Goal: Information Seeking & Learning: Check status

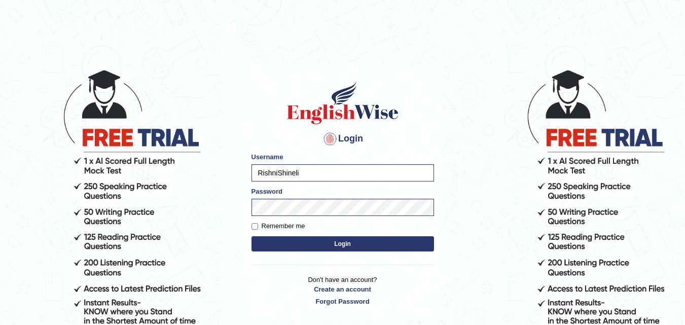
click at [331, 244] on button "Login" at bounding box center [343, 243] width 183 height 15
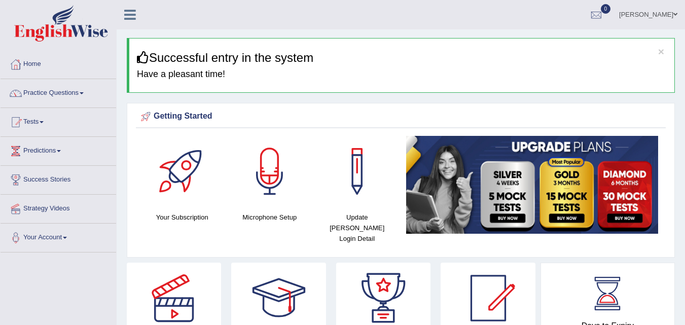
click at [74, 88] on link "Practice Questions" at bounding box center [59, 91] width 116 height 25
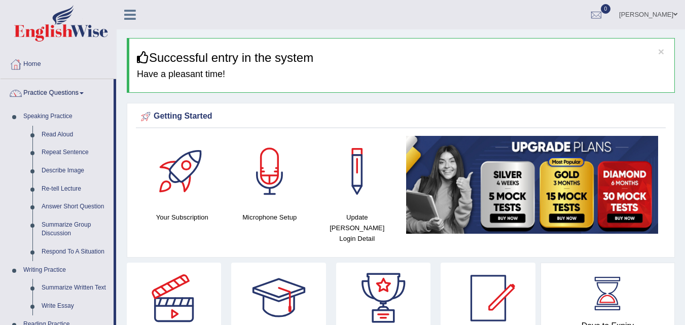
click at [74, 88] on link "Practice Questions" at bounding box center [57, 91] width 113 height 25
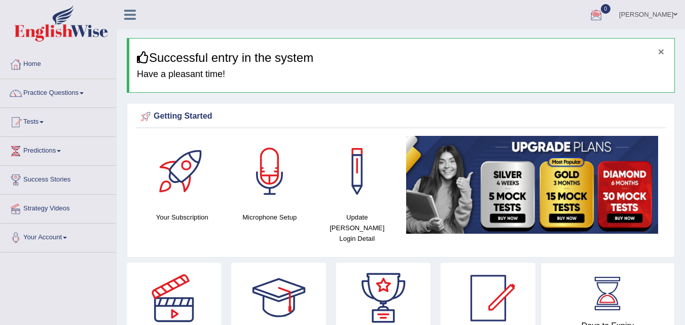
click at [662, 52] on button "×" at bounding box center [661, 51] width 6 height 11
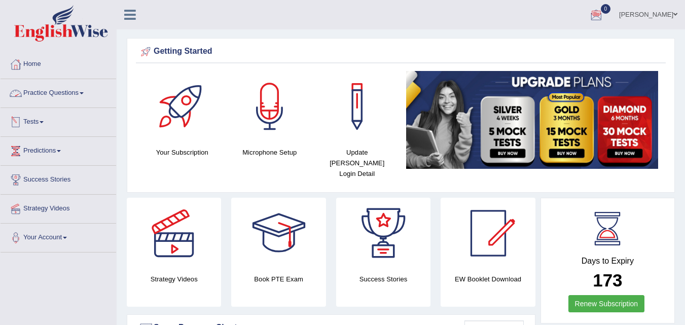
click at [21, 124] on div at bounding box center [15, 122] width 15 height 15
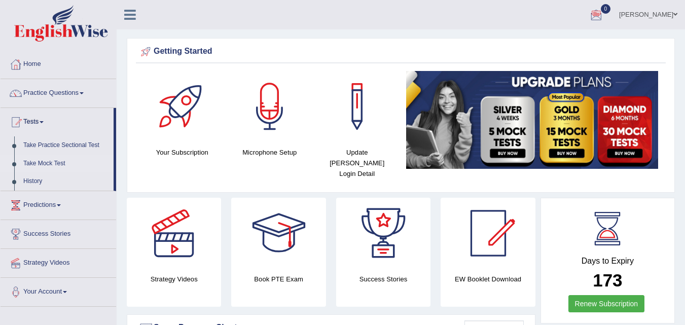
click at [50, 166] on link "Take Mock Test" at bounding box center [66, 164] width 95 height 18
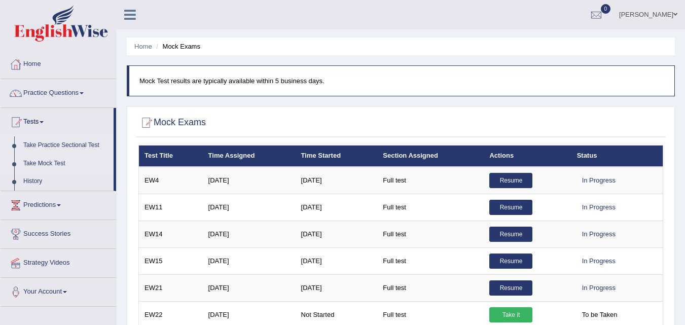
click at [70, 145] on link "Take Practice Sectional Test" at bounding box center [66, 145] width 95 height 18
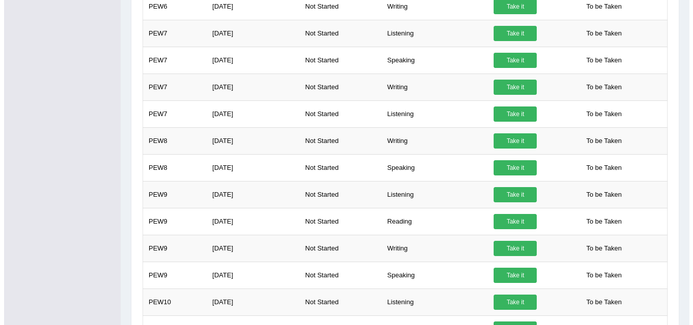
scroll to position [363, 0]
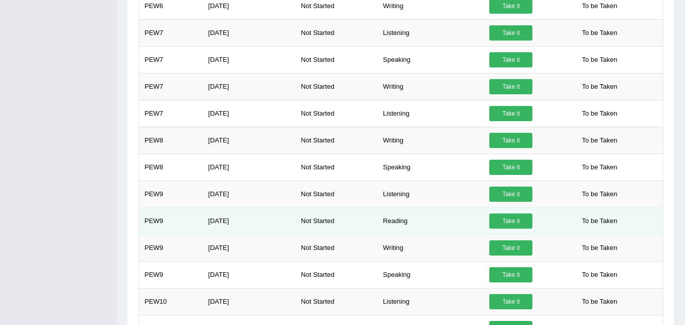
click at [522, 218] on link "Take it" at bounding box center [510, 220] width 43 height 15
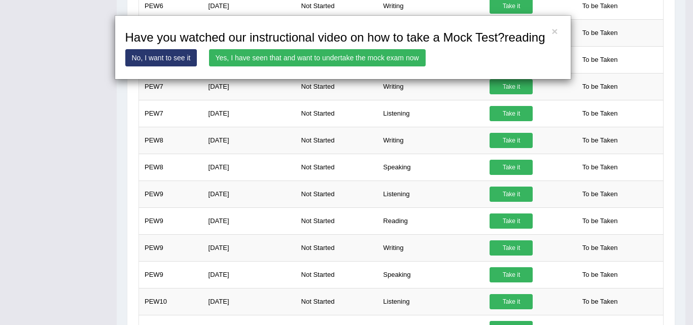
click at [334, 60] on link "Yes, I have seen that and want to undertake the mock exam now" at bounding box center [317, 57] width 217 height 17
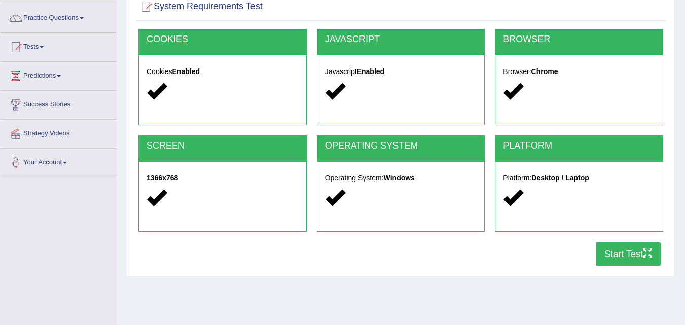
click at [618, 256] on button "Start Test" at bounding box center [628, 253] width 65 height 23
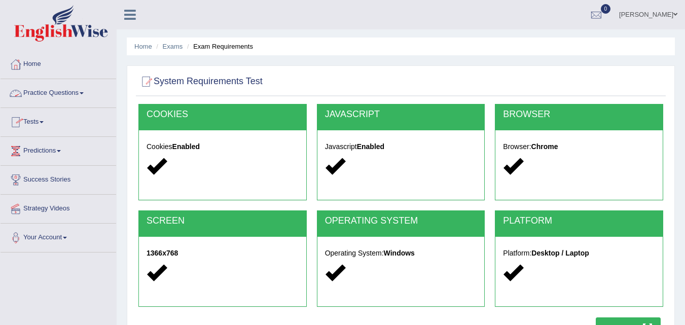
click at [58, 89] on link "Practice Questions" at bounding box center [59, 91] width 116 height 25
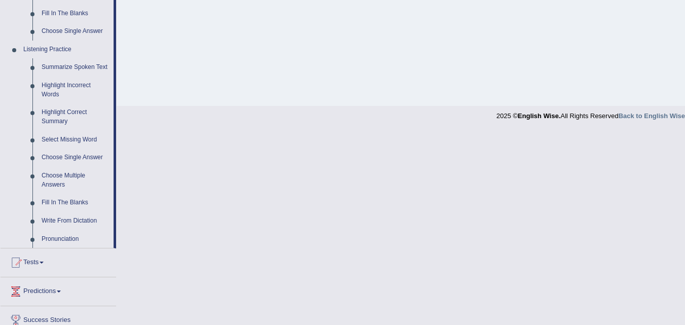
scroll to position [470, 0]
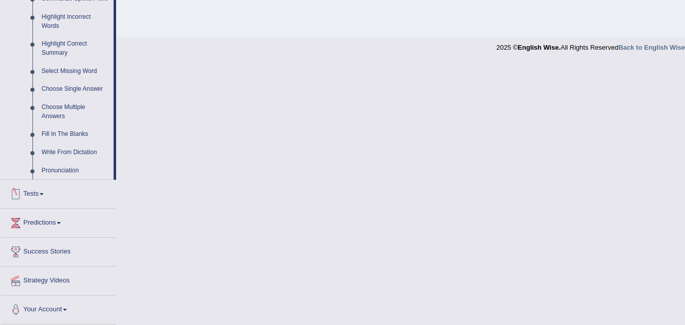
click at [40, 189] on link "Tests" at bounding box center [59, 192] width 116 height 25
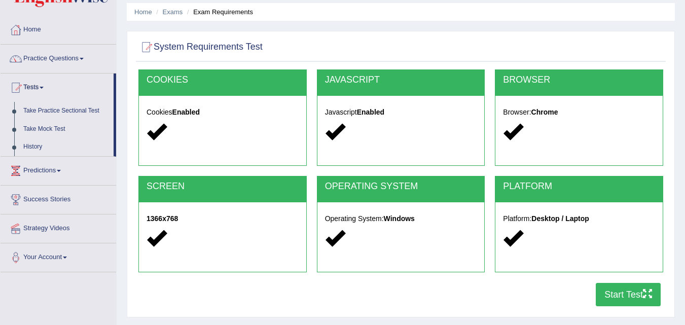
scroll to position [2, 0]
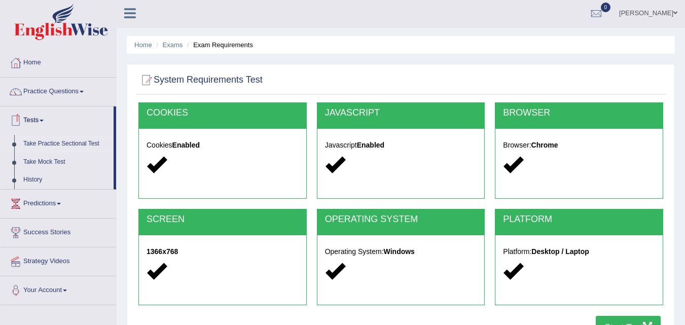
click at [79, 145] on link "Take Practice Sectional Test" at bounding box center [66, 144] width 95 height 18
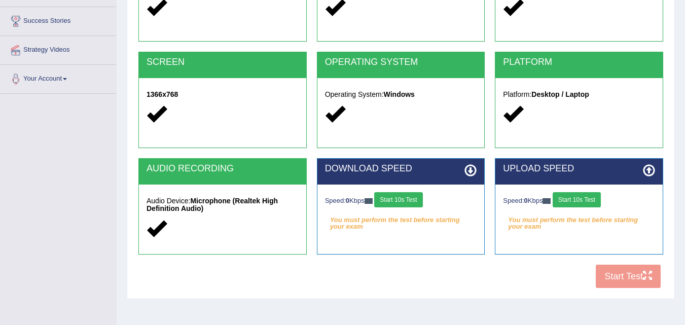
scroll to position [159, 0]
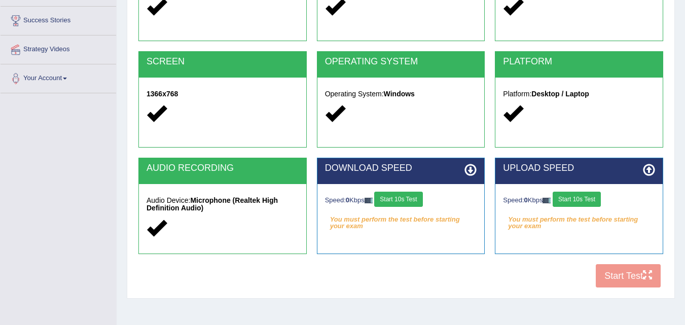
click at [414, 198] on button "Start 10s Test" at bounding box center [398, 199] width 48 height 15
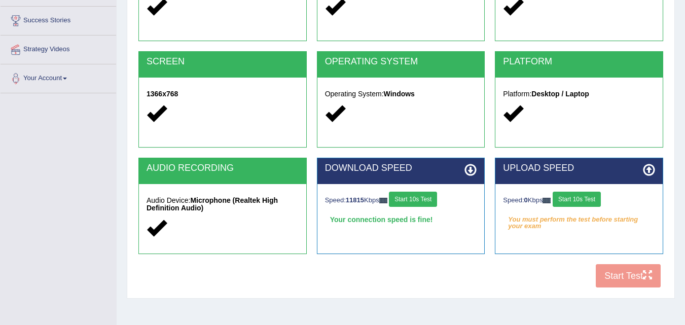
click at [572, 196] on button "Start 10s Test" at bounding box center [577, 199] width 48 height 15
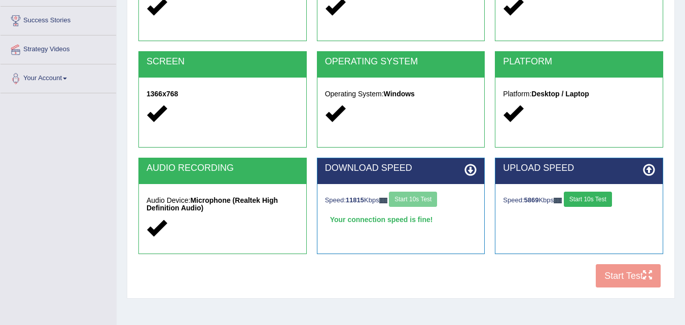
click at [592, 194] on button "Start 10s Test" at bounding box center [588, 199] width 48 height 15
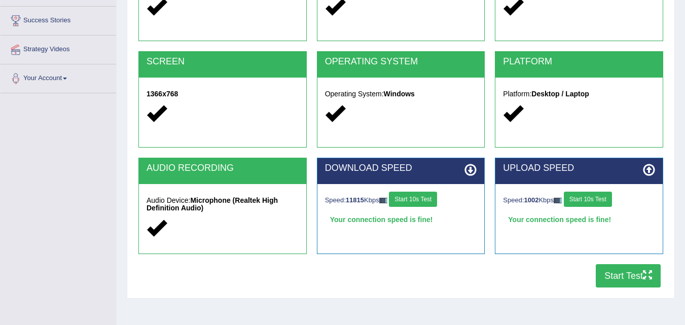
click at [617, 274] on button "Start Test" at bounding box center [628, 275] width 65 height 23
click at [612, 269] on button "Start Test" at bounding box center [628, 275] width 65 height 23
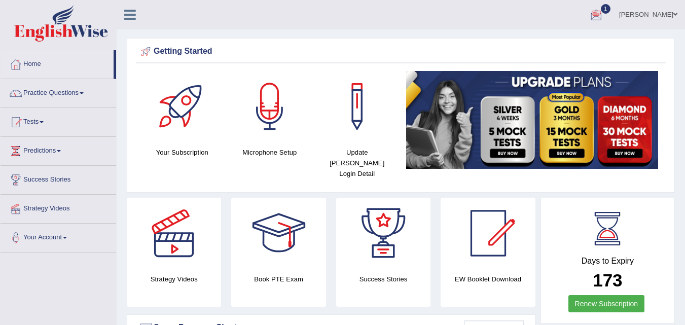
click at [604, 16] on div at bounding box center [596, 15] width 15 height 15
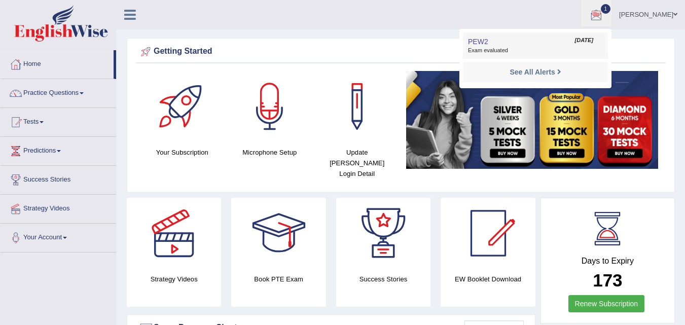
click at [592, 42] on link "PEW2 Aug 23, 2025 Exam evaluated" at bounding box center [536, 45] width 140 height 21
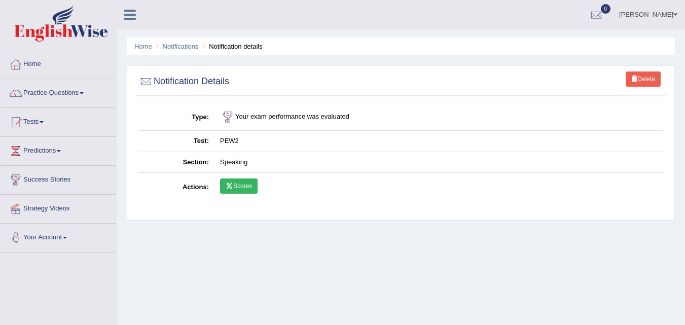
click at [243, 187] on td "Scores" at bounding box center [439, 187] width 449 height 29
click at [243, 187] on link "Scores" at bounding box center [239, 186] width 38 height 15
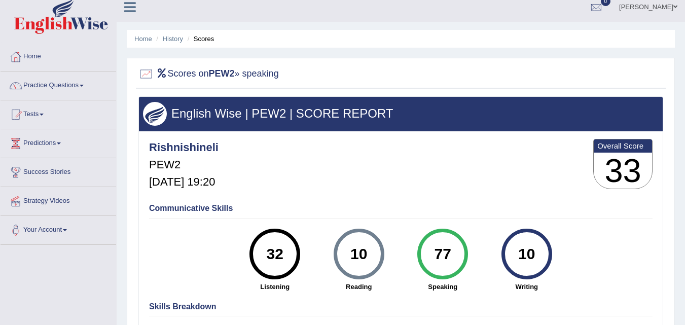
scroll to position [7, 0]
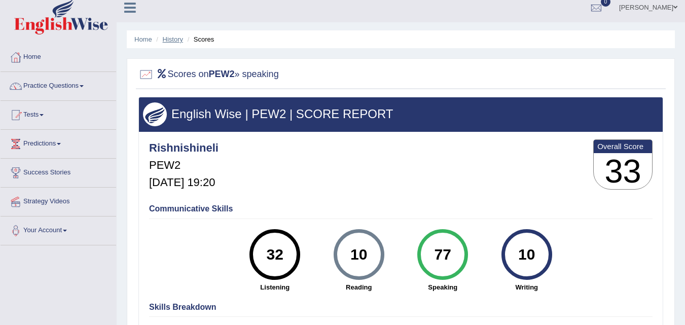
click at [181, 42] on link "History" at bounding box center [173, 39] width 20 height 8
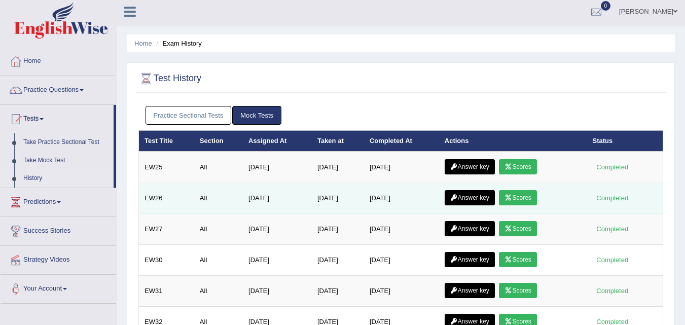
scroll to position [4, 0]
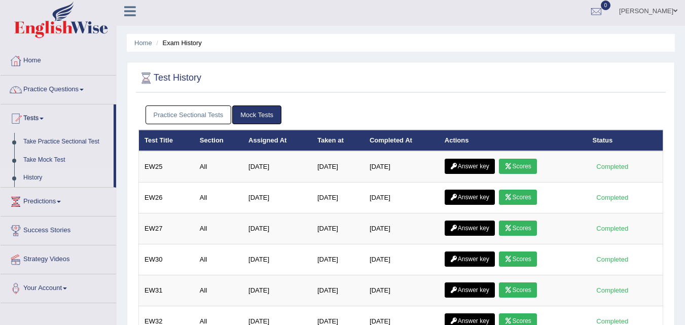
click at [218, 112] on link "Practice Sectional Tests" at bounding box center [189, 114] width 86 height 19
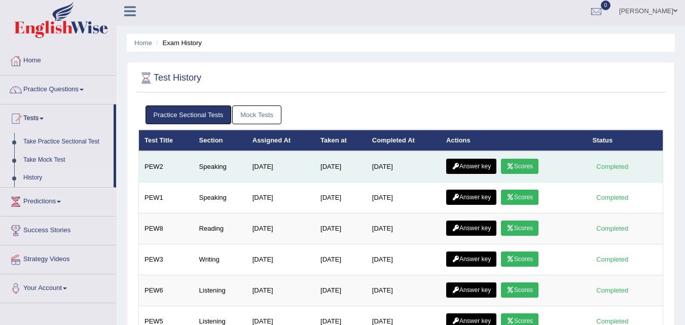
click at [472, 160] on link "Answer key" at bounding box center [471, 166] width 50 height 15
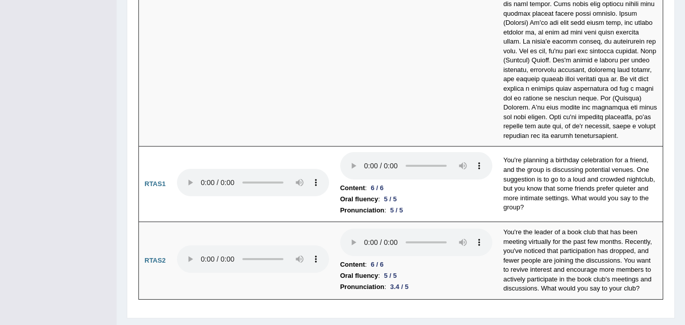
scroll to position [3913, 0]
